Goal: Communication & Community: Participate in discussion

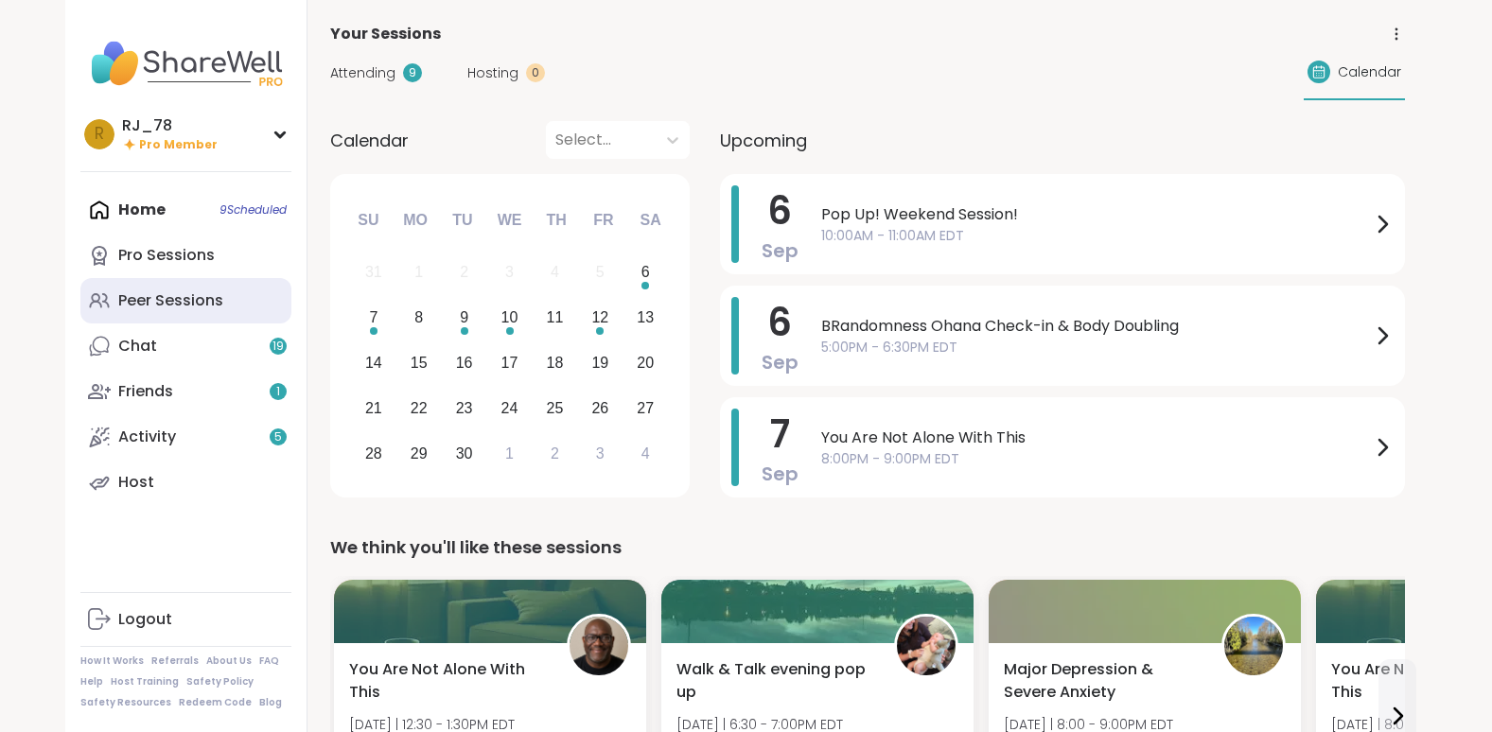
click at [177, 296] on div "Peer Sessions" at bounding box center [170, 300] width 105 height 21
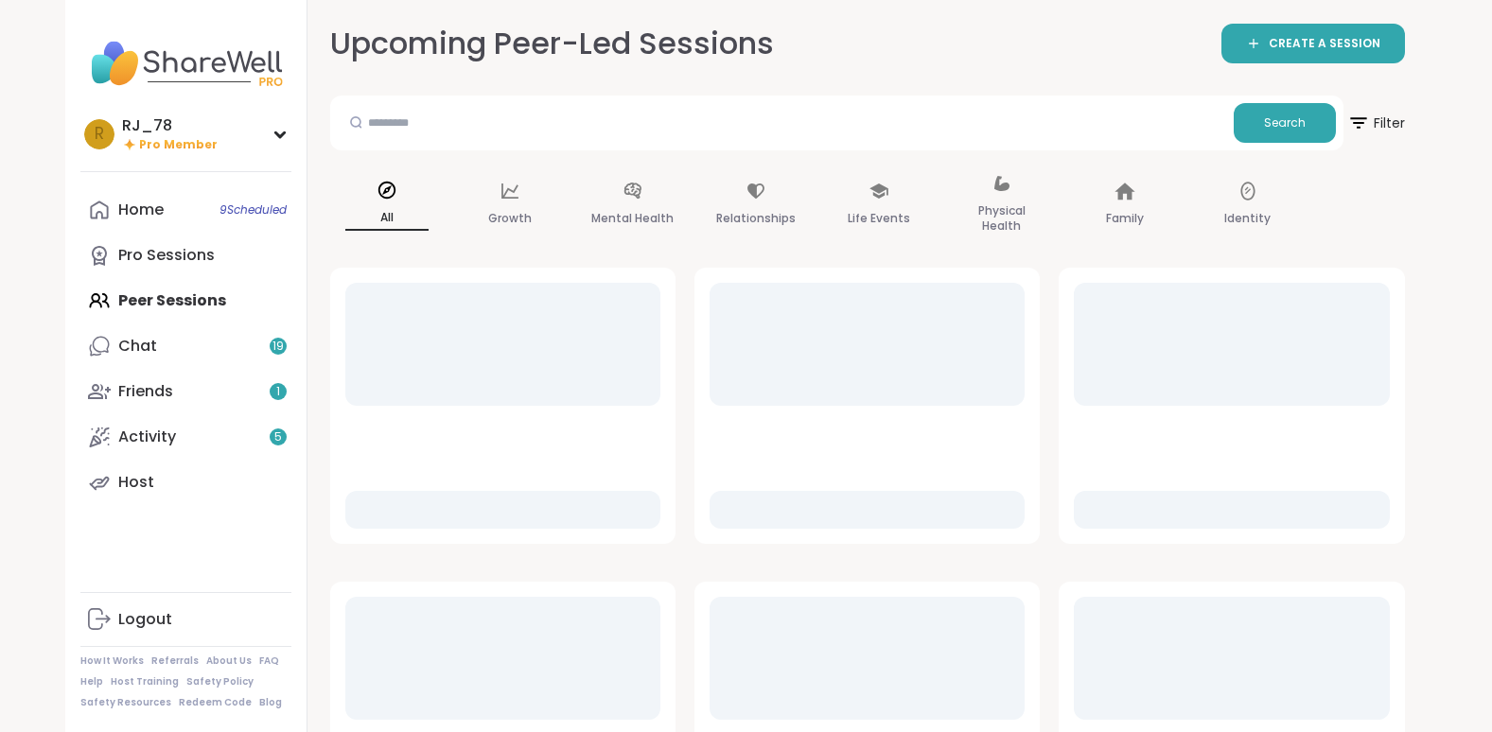
click at [384, 341] on div at bounding box center [502, 344] width 315 height 123
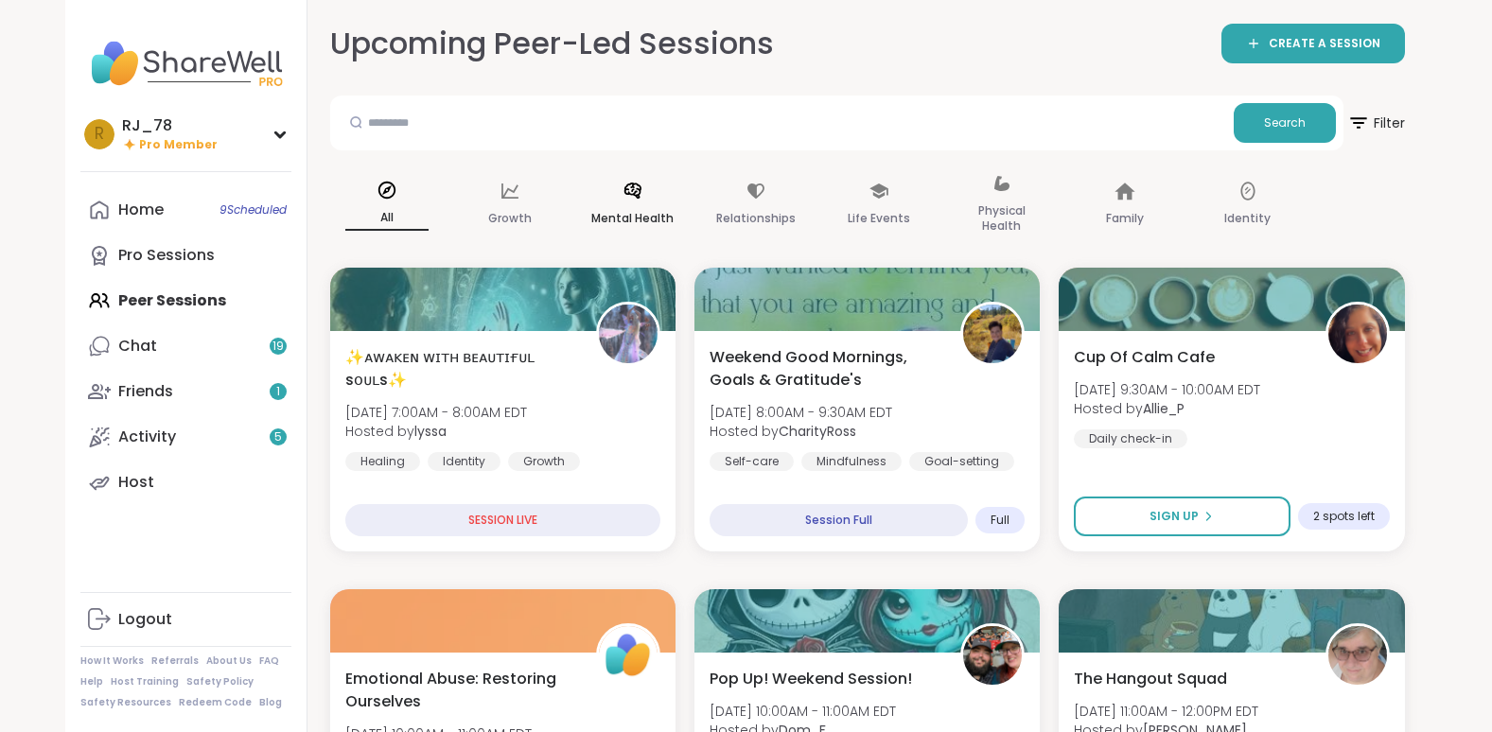
click at [622, 193] on icon at bounding box center [632, 191] width 21 height 21
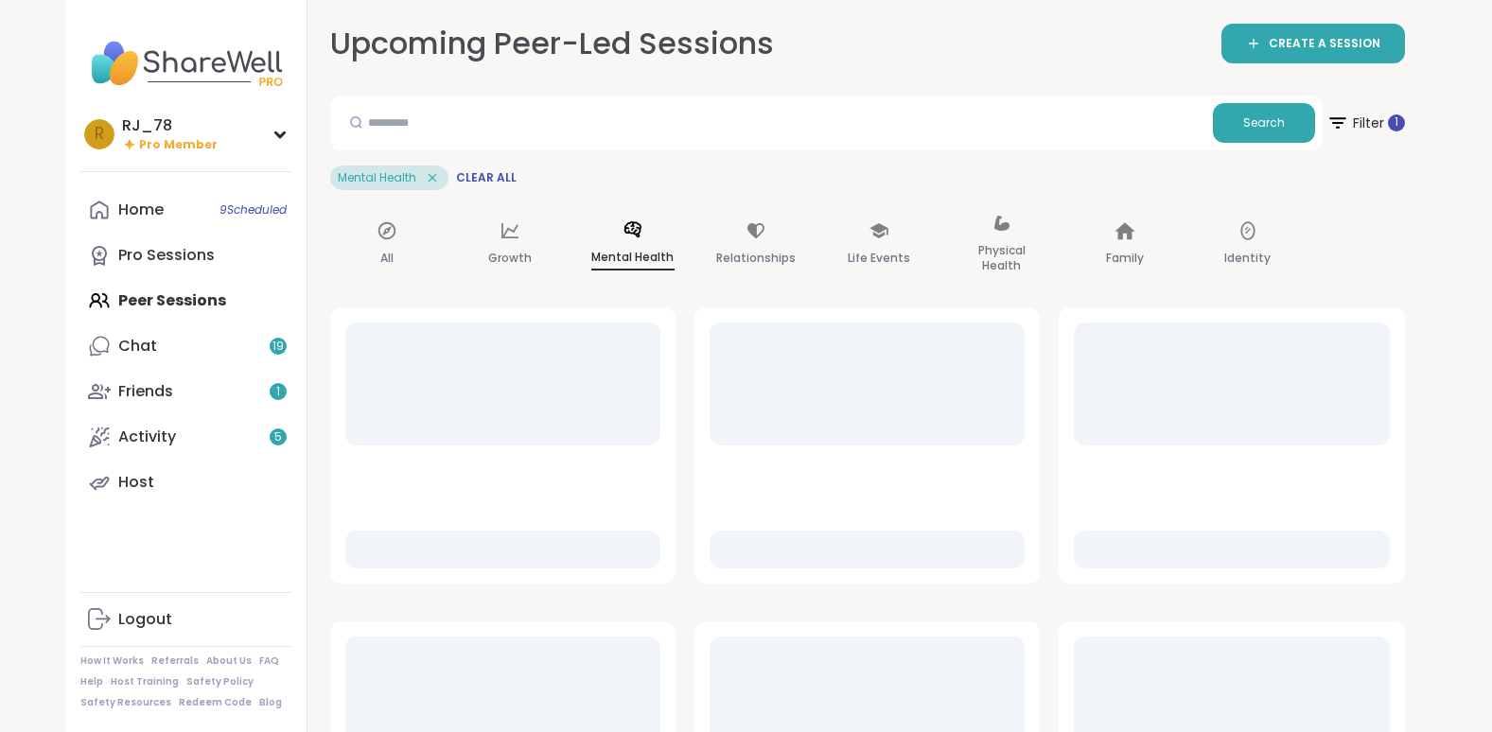
click at [466, 498] on div at bounding box center [502, 507] width 315 height 123
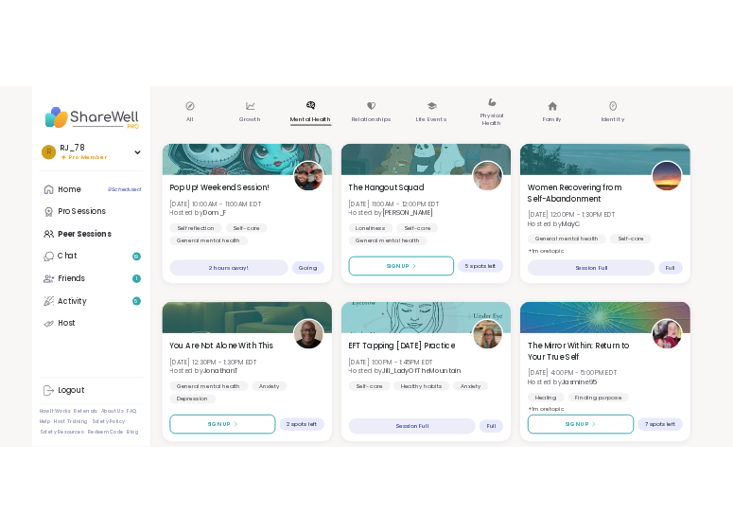
scroll to position [202, 0]
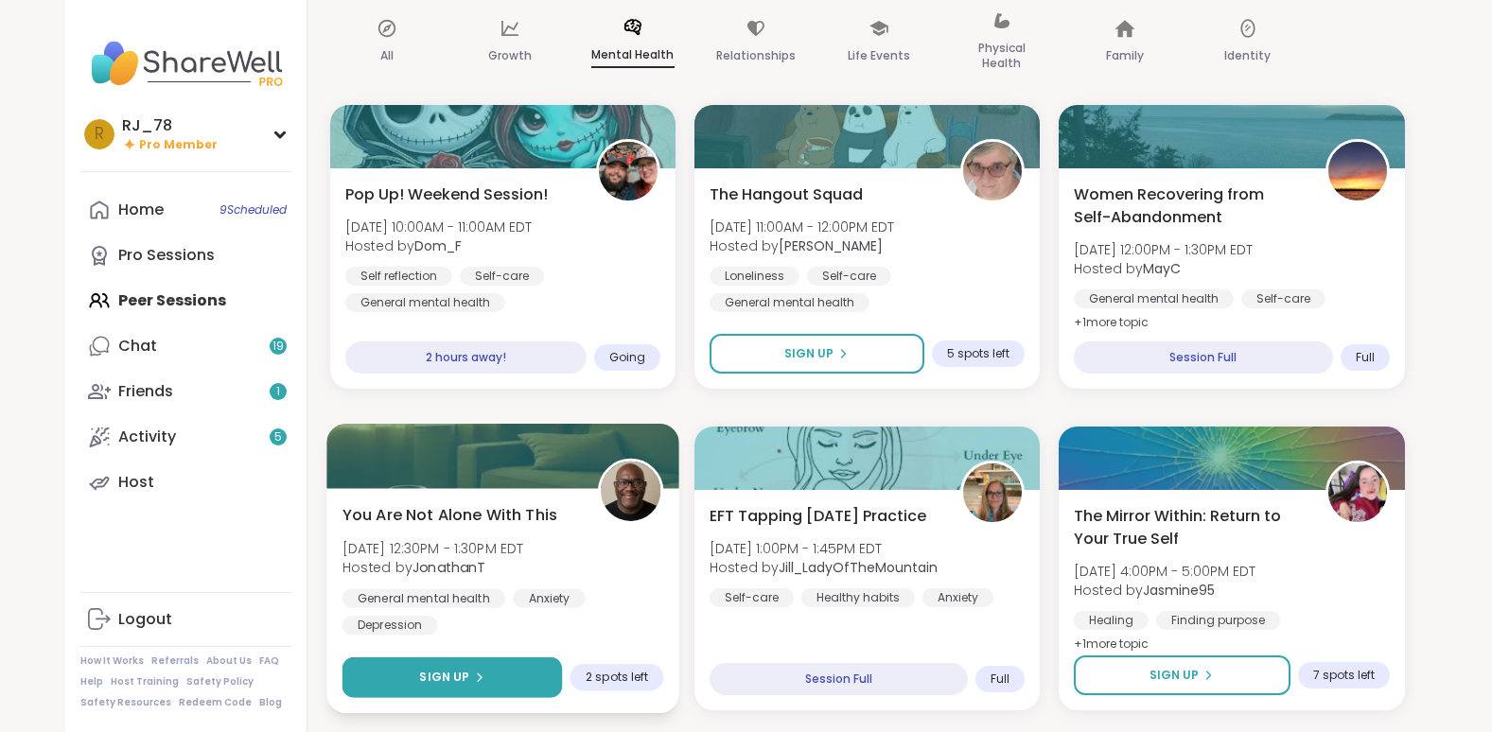
click at [481, 531] on icon at bounding box center [478, 677] width 11 height 11
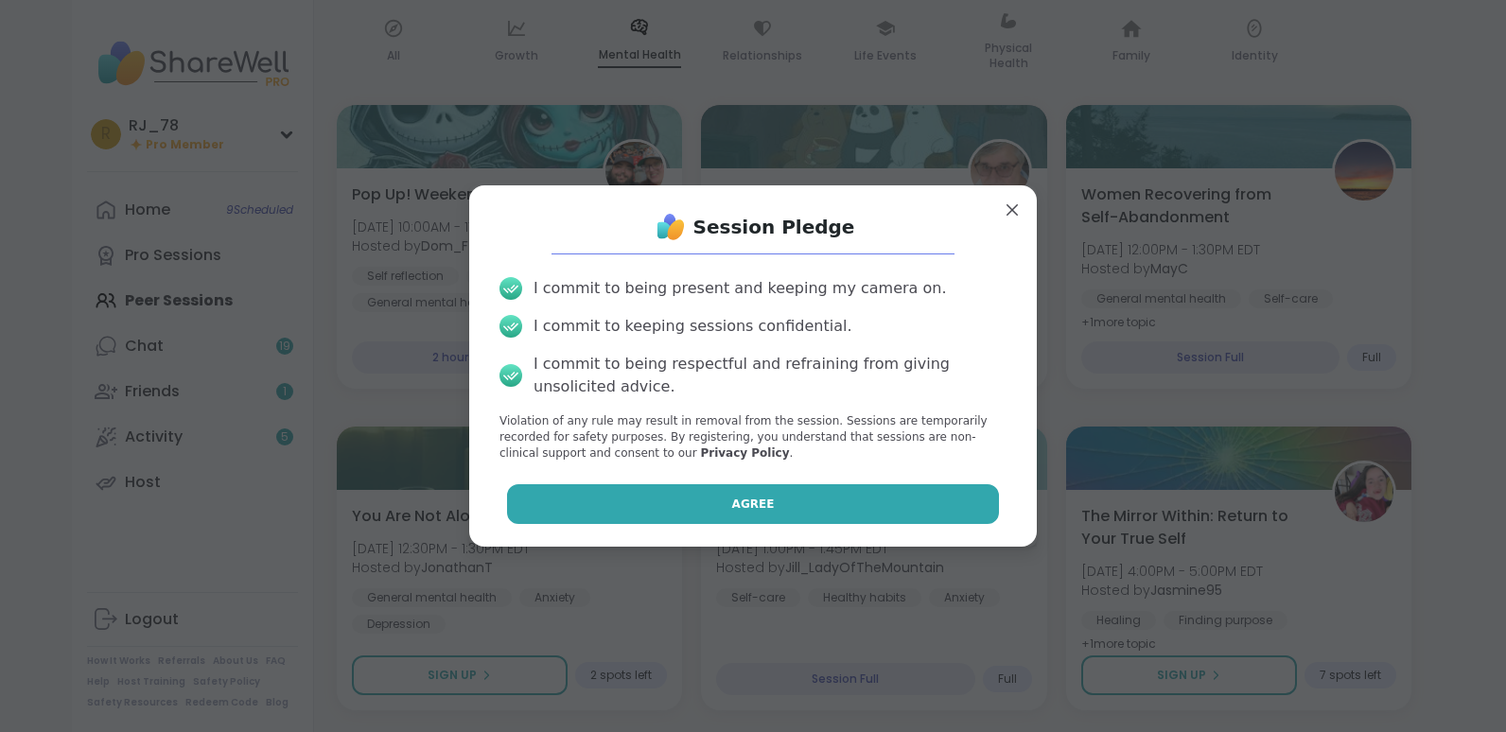
click at [732, 510] on span "Agree" at bounding box center [753, 504] width 43 height 17
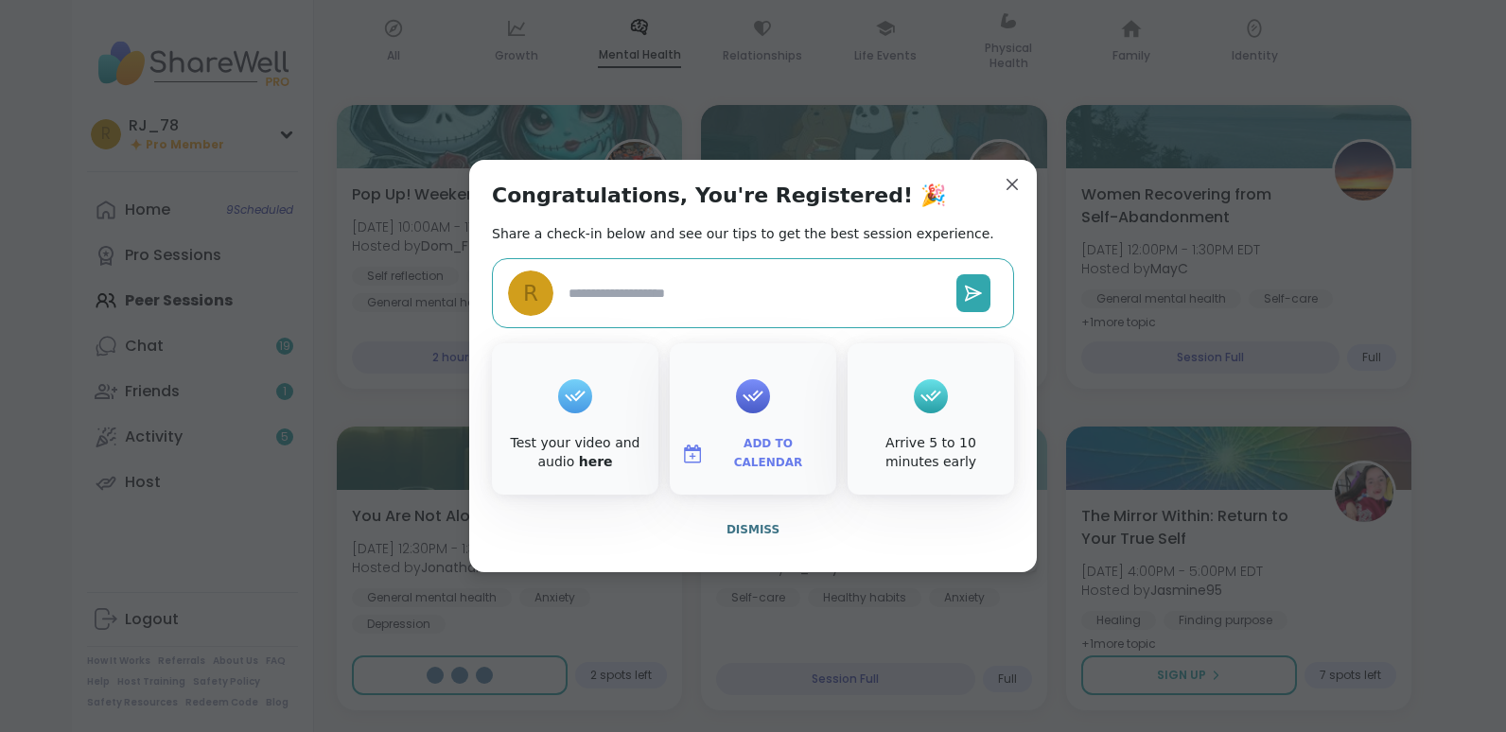
type textarea "*"
click at [732, 531] on span "Dismiss" at bounding box center [752, 529] width 53 height 13
